Goal: Entertainment & Leisure: Consume media (video, audio)

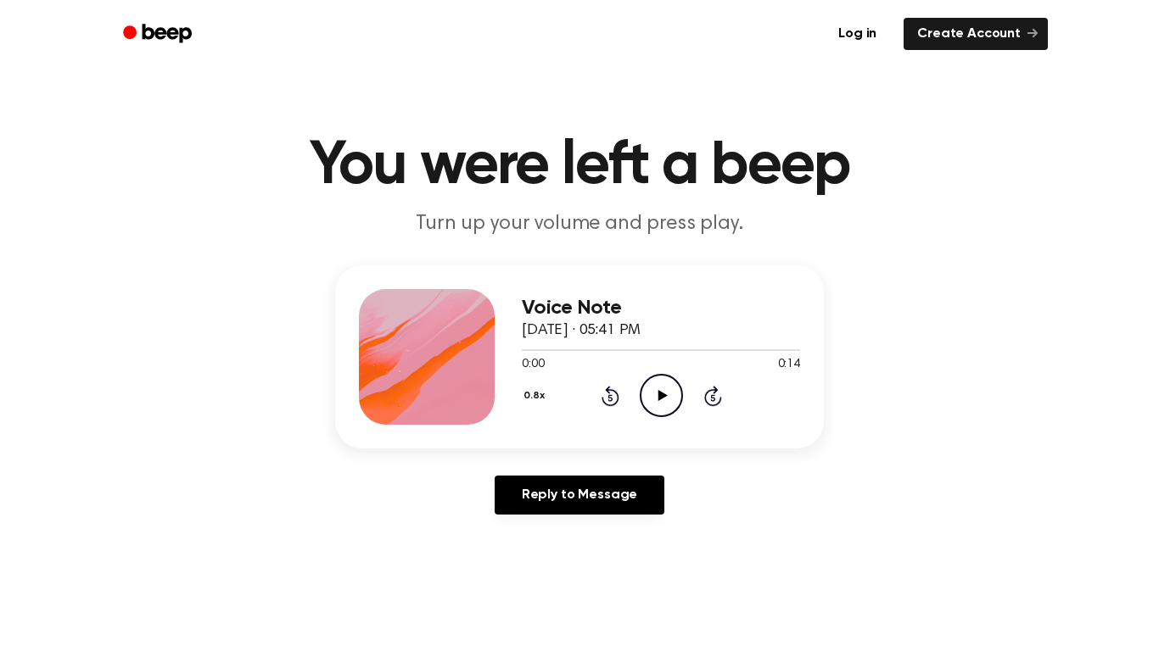
click at [669, 392] on icon "Play Audio" at bounding box center [660, 395] width 43 height 43
click at [538, 345] on div at bounding box center [661, 350] width 278 height 14
click at [580, 349] on div at bounding box center [581, 350] width 118 height 2
click at [572, 348] on div at bounding box center [661, 349] width 278 height 14
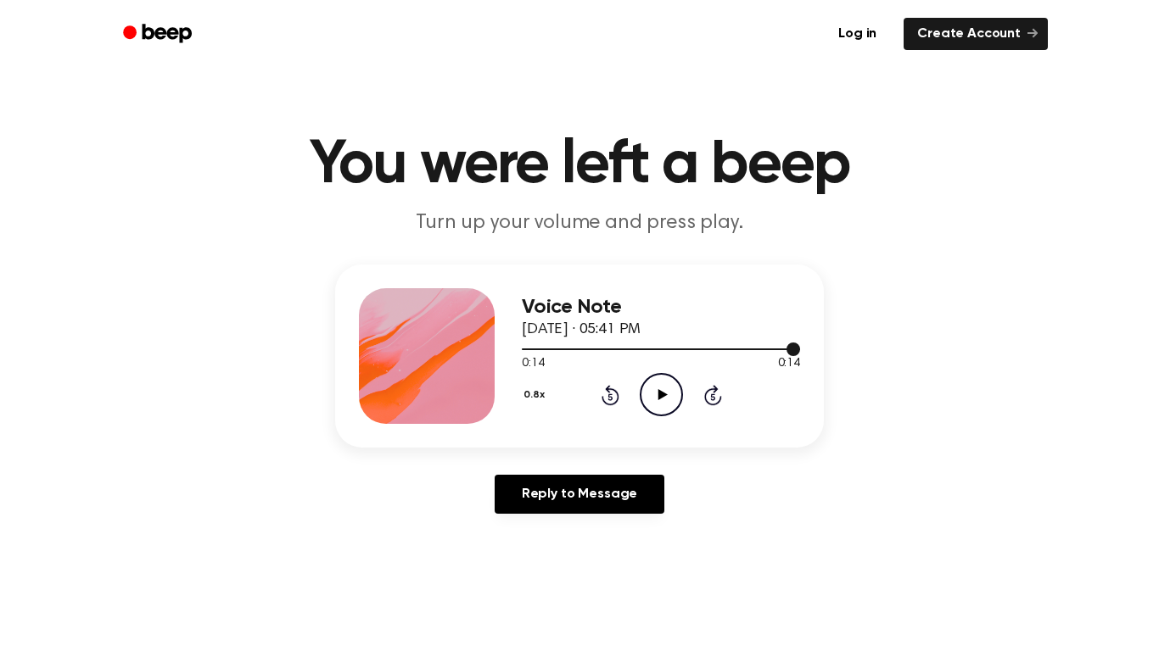
click at [629, 349] on div at bounding box center [661, 350] width 278 height 2
click at [656, 412] on icon "Play Audio" at bounding box center [660, 394] width 43 height 43
click at [560, 349] on div at bounding box center [594, 350] width 145 height 2
click at [574, 342] on div at bounding box center [661, 349] width 278 height 14
click at [712, 404] on icon at bounding box center [713, 395] width 18 height 20
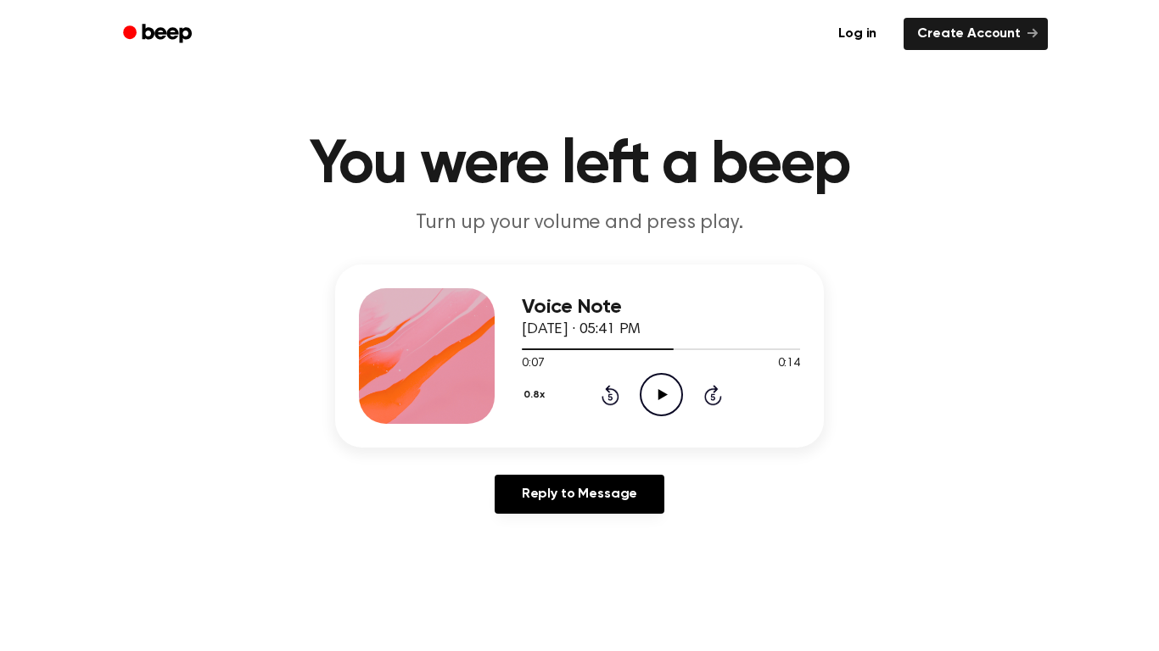
click at [664, 391] on icon "Play Audio" at bounding box center [660, 394] width 43 height 43
click at [539, 343] on div at bounding box center [661, 348] width 278 height 14
click at [646, 349] on div at bounding box center [661, 349] width 278 height 2
click at [659, 405] on icon "Play Audio" at bounding box center [660, 393] width 43 height 43
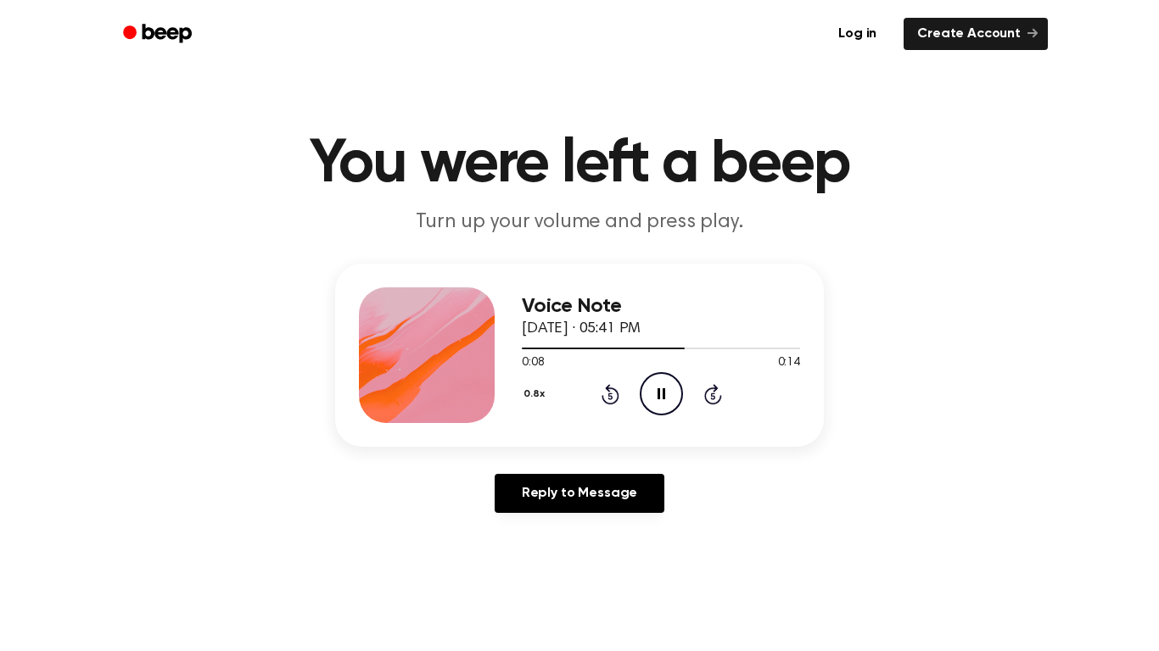
click at [600, 348] on div at bounding box center [603, 349] width 163 height 2
click at [670, 349] on div at bounding box center [620, 349] width 197 height 2
click at [620, 349] on div at bounding box center [624, 349] width 204 height 2
click at [687, 352] on div at bounding box center [661, 348] width 278 height 14
click at [640, 332] on span "[DATE] · 05:41 PM" at bounding box center [581, 328] width 119 height 15
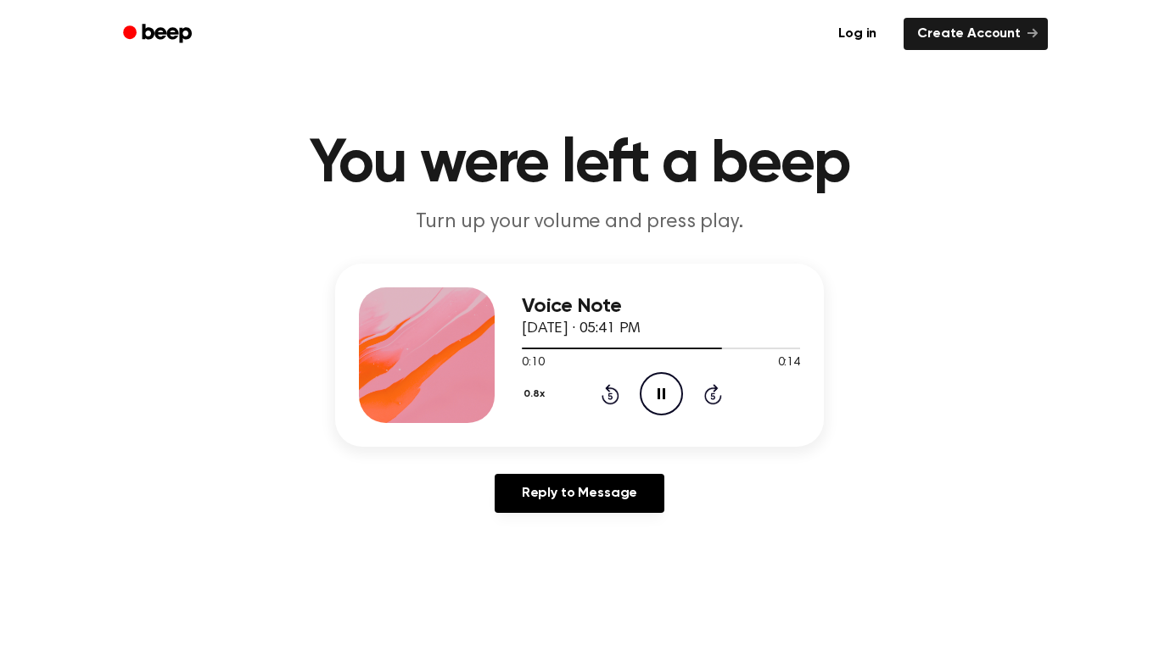
click at [653, 346] on div at bounding box center [661, 348] width 278 height 14
click at [631, 352] on div at bounding box center [661, 348] width 278 height 14
click at [712, 342] on div at bounding box center [661, 348] width 278 height 14
click at [651, 390] on icon "Play Audio" at bounding box center [660, 393] width 43 height 43
click at [640, 349] on div at bounding box center [652, 349] width 261 height 2
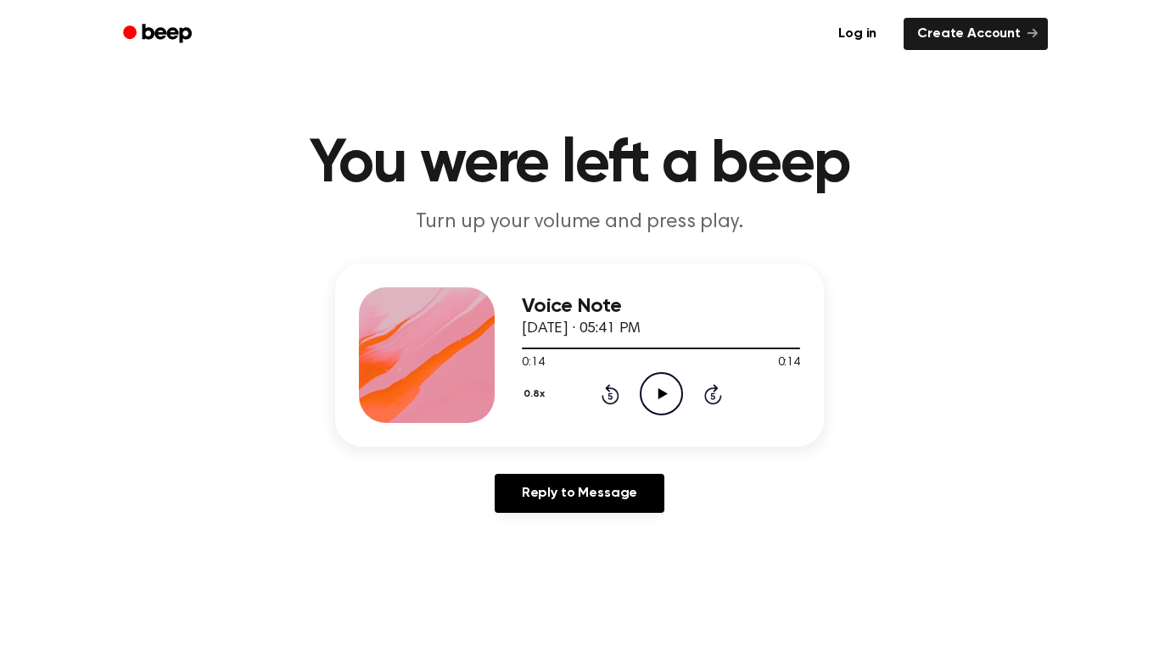
scroll to position [0, 0]
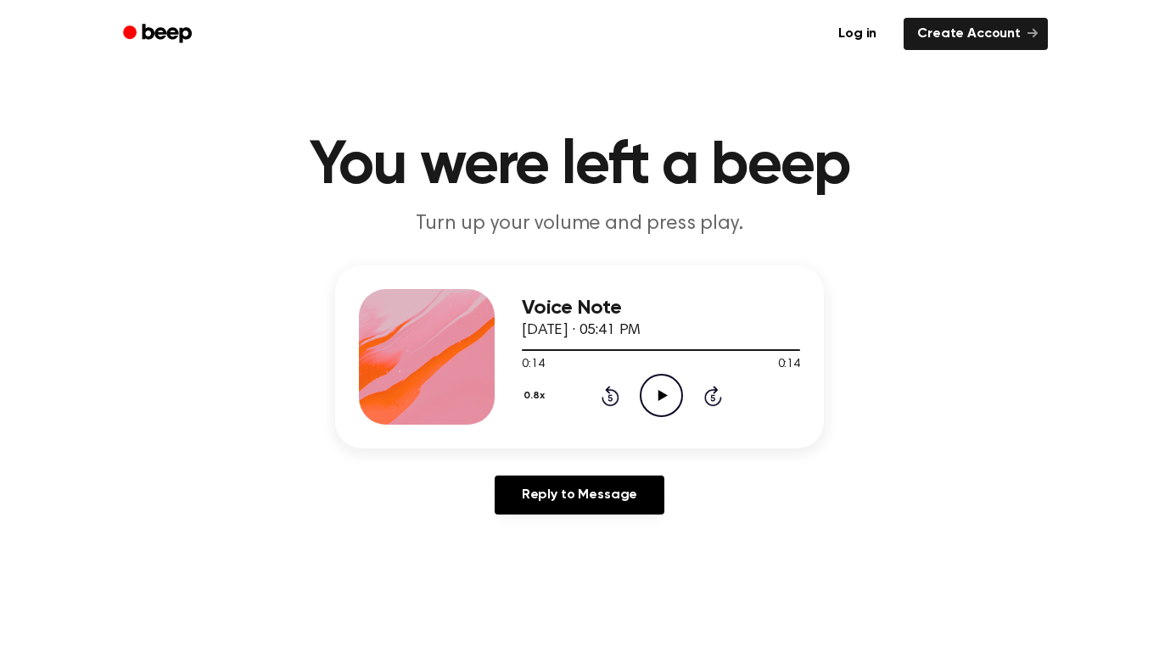
click at [662, 376] on circle at bounding box center [661, 396] width 42 height 42
